Goal: Communication & Community: Participate in discussion

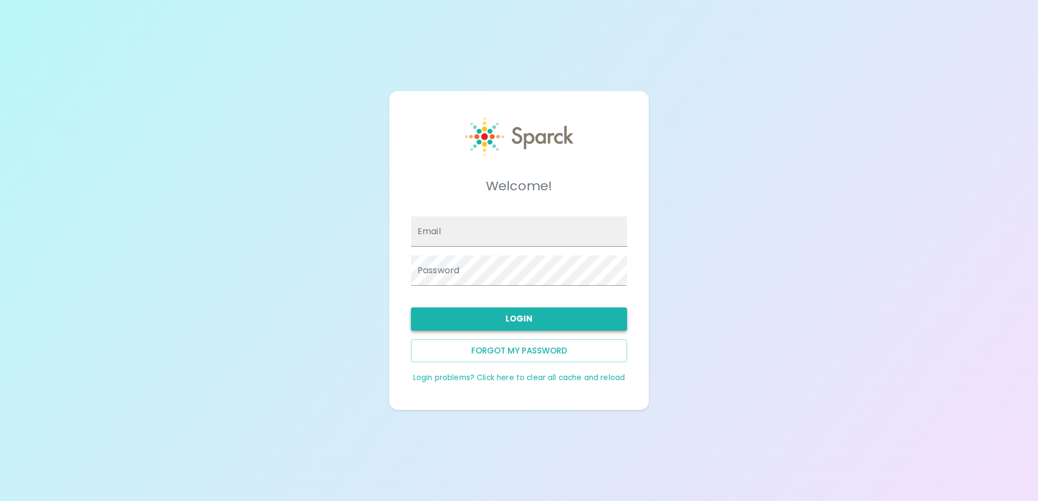
type input "[EMAIL_ADDRESS][DOMAIN_NAME]"
click at [497, 314] on button "Login" at bounding box center [519, 319] width 216 height 23
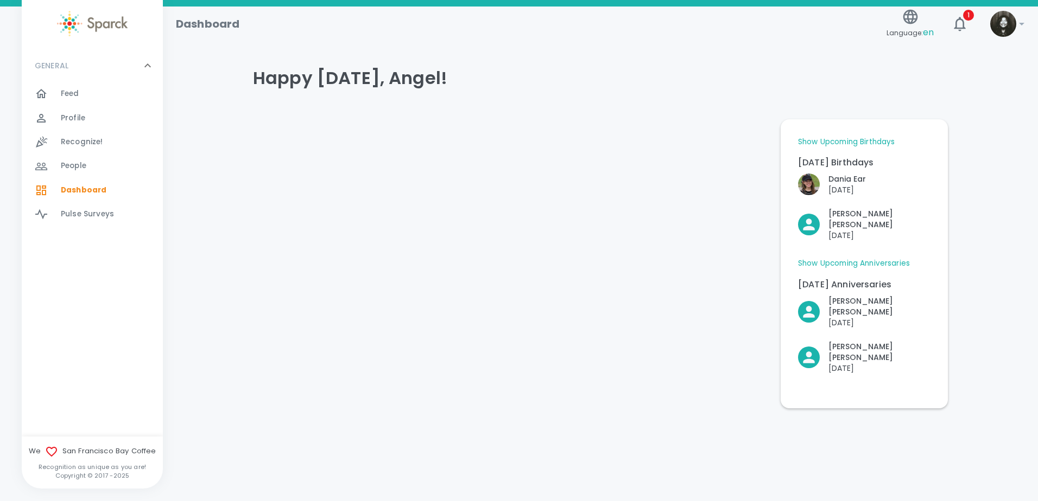
click at [72, 87] on span "Feed 0" at bounding box center [70, 93] width 18 height 15
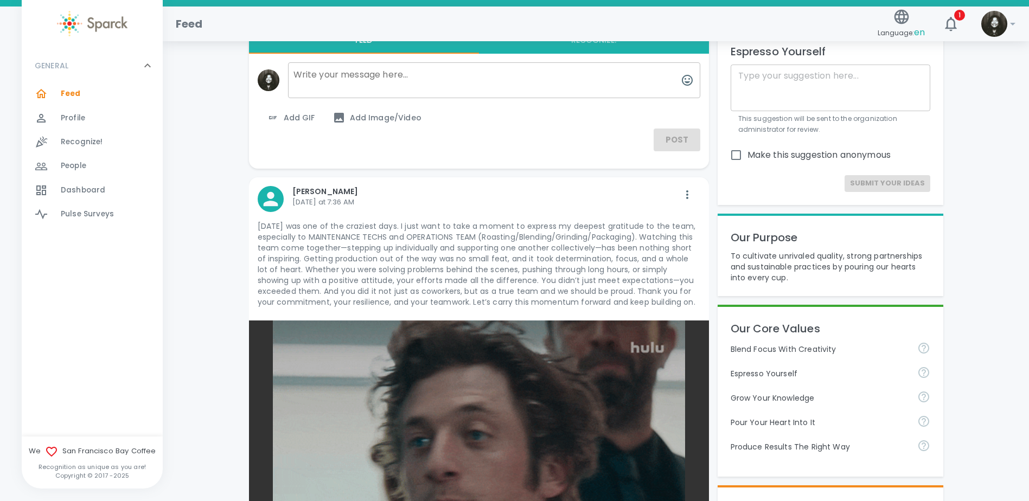
scroll to position [54, 0]
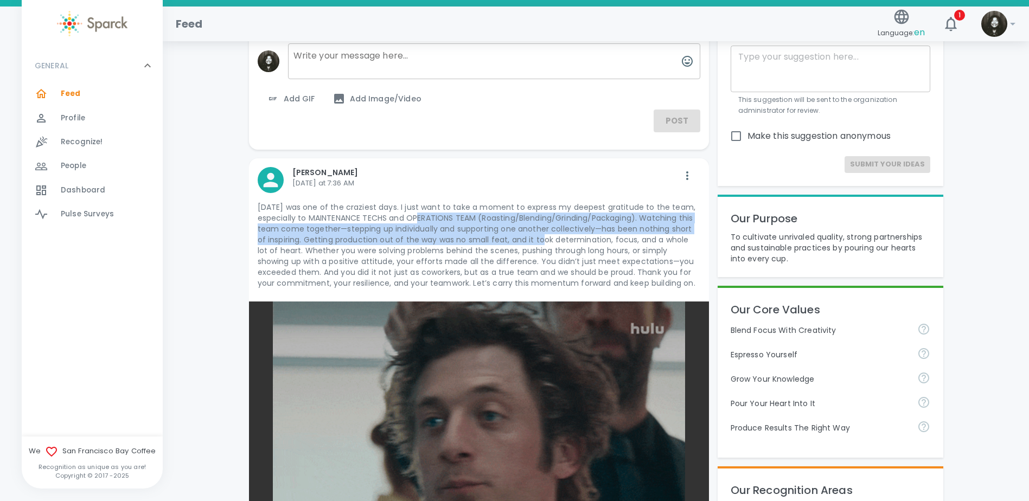
drag, startPoint x: 406, startPoint y: 218, endPoint x: 532, endPoint y: 236, distance: 127.2
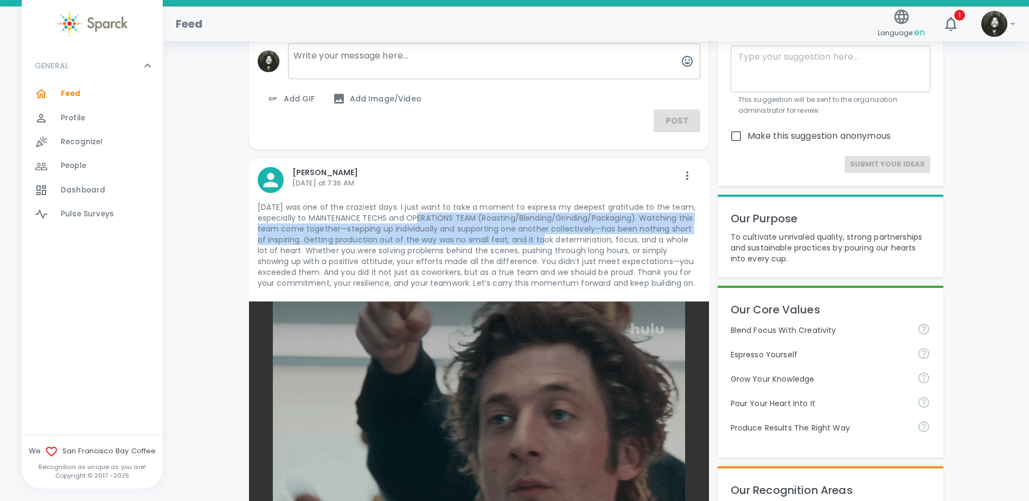
click at [532, 236] on p "[DATE] was one of the craziest days. I just want to take a moment to express my…" at bounding box center [479, 245] width 443 height 87
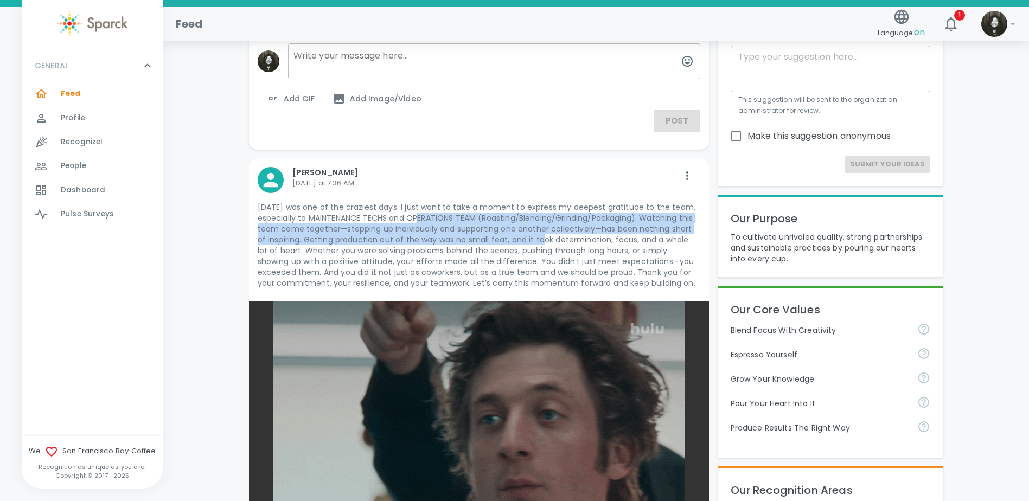
click at [384, 241] on p "[DATE] was one of the craziest days. I just want to take a moment to express my…" at bounding box center [479, 245] width 443 height 87
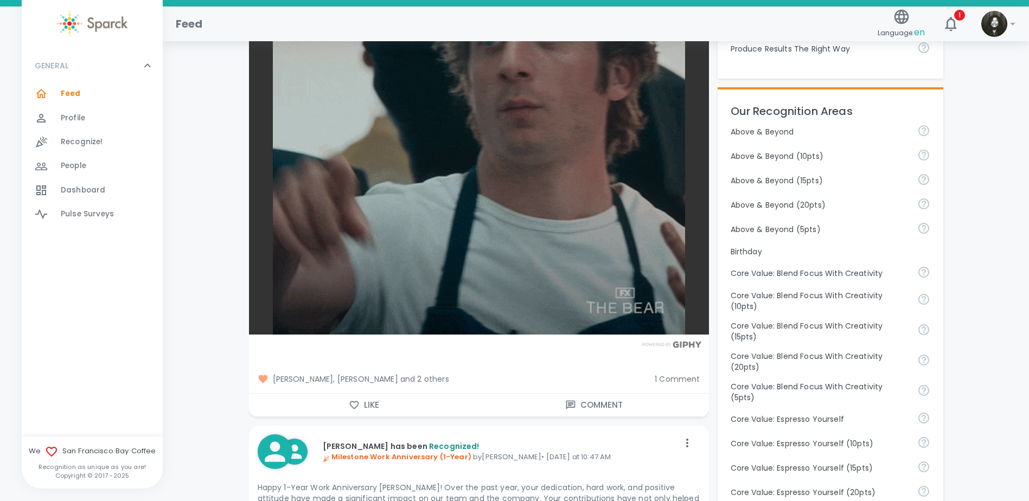
scroll to position [434, 0]
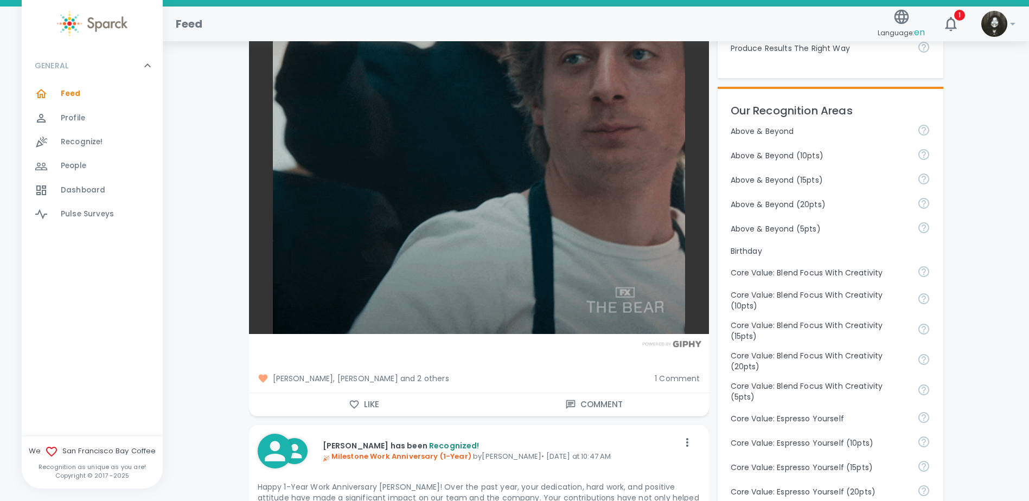
click at [365, 396] on button "Like" at bounding box center [364, 404] width 230 height 23
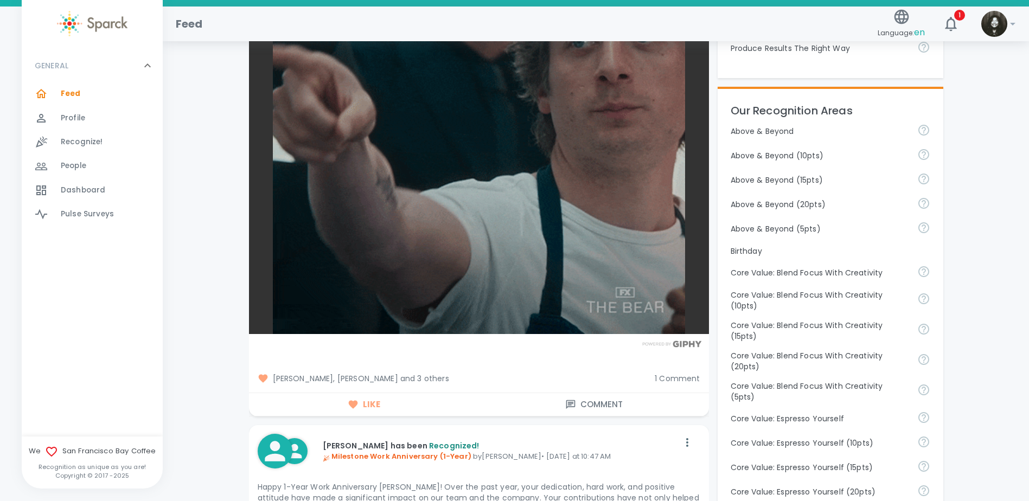
click at [677, 377] on span "1 Comment" at bounding box center [677, 378] width 45 height 11
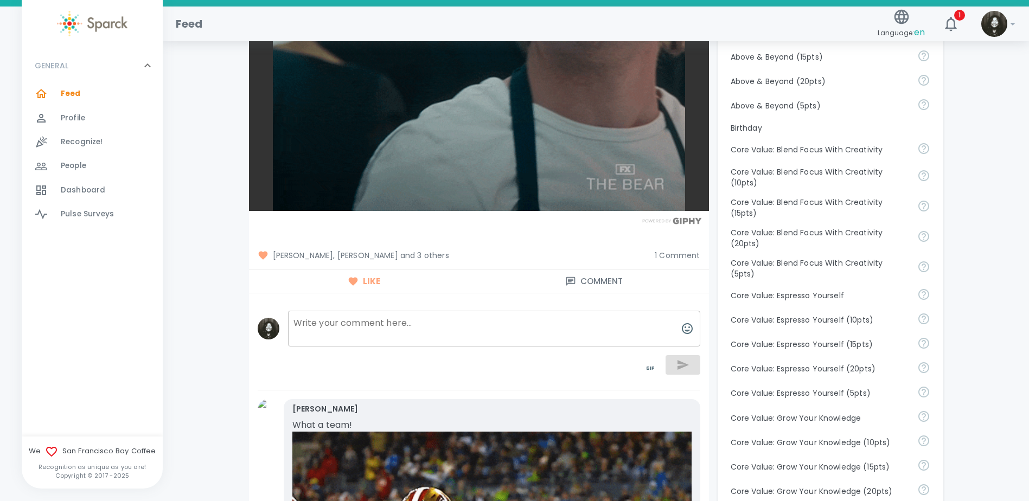
scroll to position [597, 0]
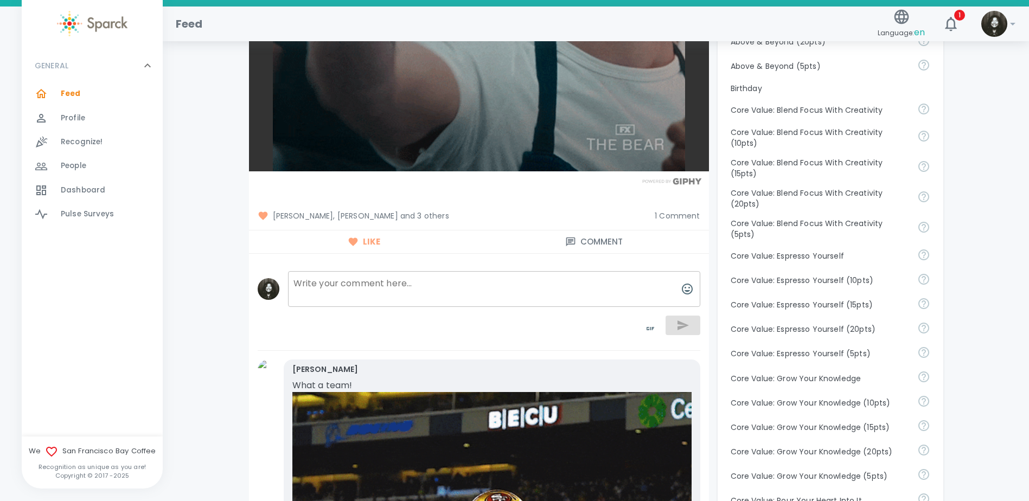
click at [567, 282] on textarea at bounding box center [494, 289] width 412 height 36
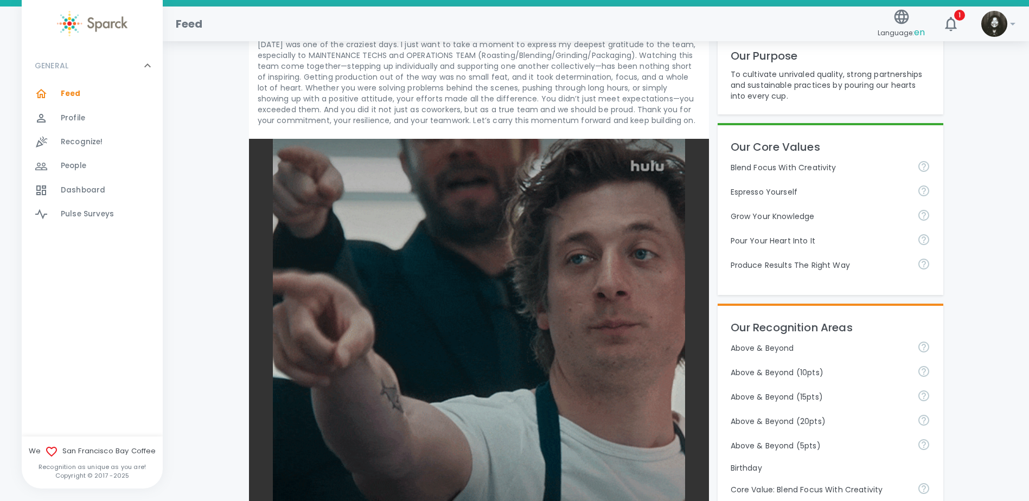
scroll to position [0, 0]
